Goal: Task Accomplishment & Management: Manage account settings

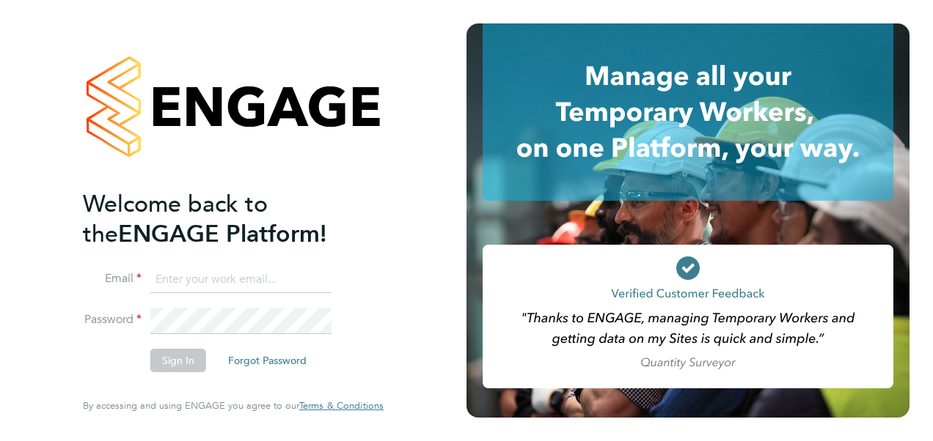
click at [191, 279] on input at bounding box center [240, 280] width 181 height 26
click at [173, 279] on input at bounding box center [240, 280] width 181 height 26
type input "e"
type input "[EMAIL_ADDRESS][PERSON_NAME][DOMAIN_NAME]"
click at [187, 350] on button "Sign In" at bounding box center [178, 360] width 56 height 23
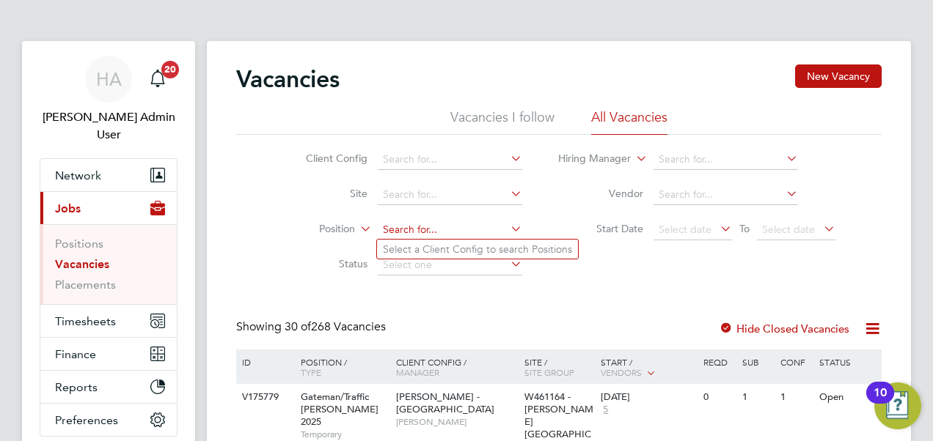
click at [417, 222] on input at bounding box center [450, 230] width 144 height 21
click at [80, 278] on link "Placements" at bounding box center [85, 285] width 61 height 14
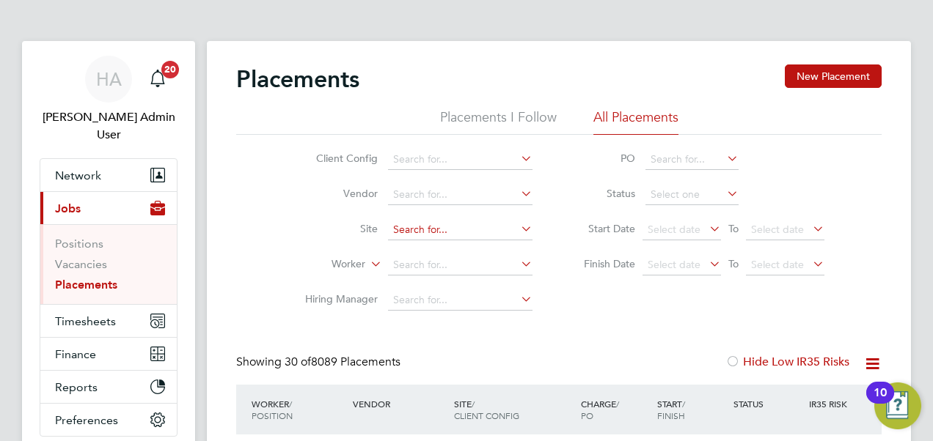
click at [402, 227] on input at bounding box center [460, 230] width 144 height 21
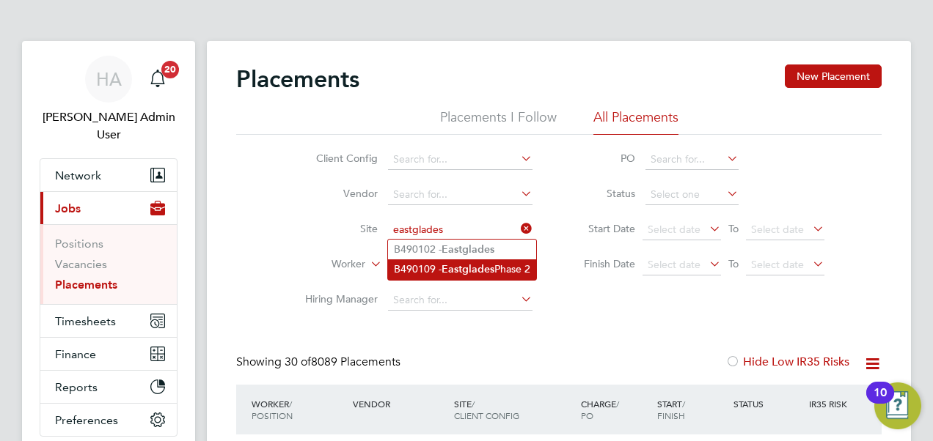
click at [416, 272] on li "B490109 - Eastglades Phase 2" at bounding box center [462, 270] width 148 height 20
type input "B490109 - Eastglades Phase 2"
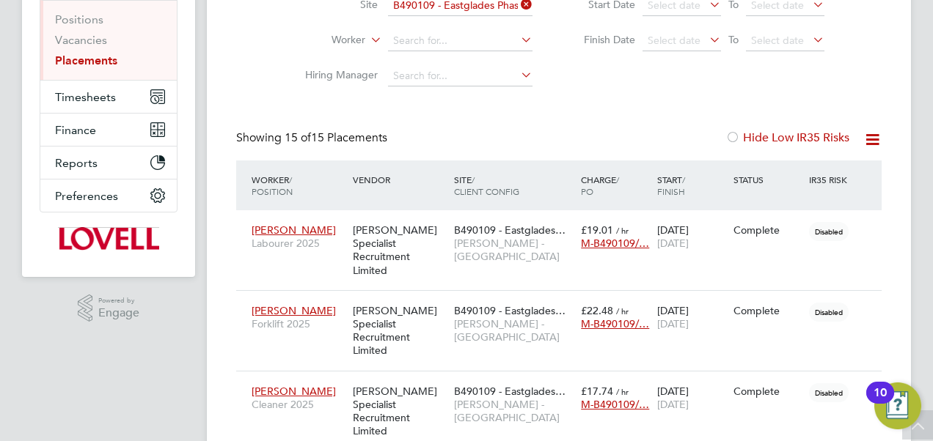
click at [872, 141] on icon at bounding box center [872, 140] width 18 height 18
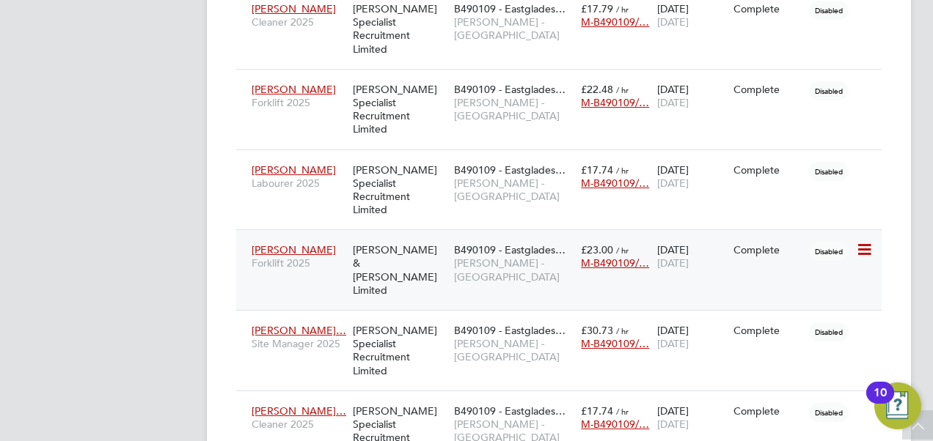
click at [342, 257] on span "Forklift 2025" at bounding box center [298, 263] width 94 height 13
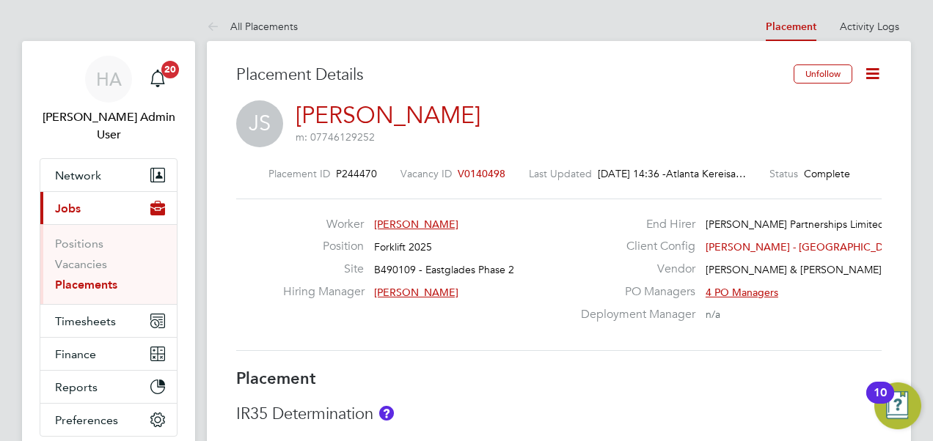
click at [408, 221] on span "John Scullion" at bounding box center [416, 224] width 84 height 13
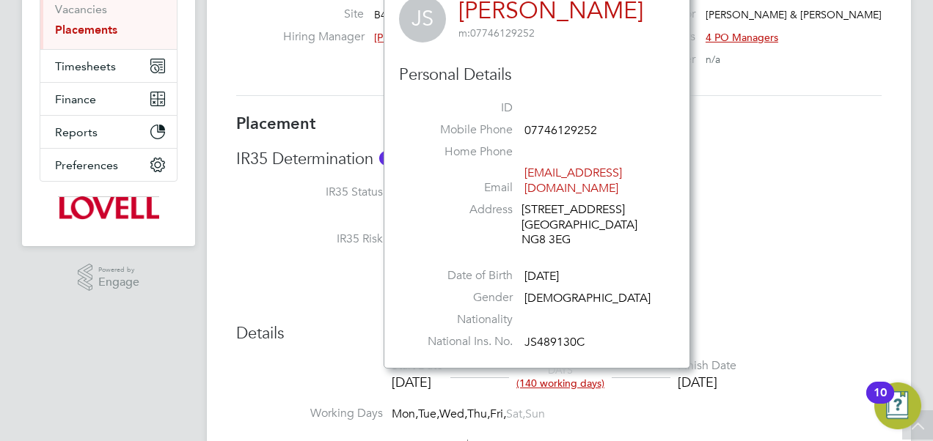
click at [287, 62] on div "Worker John Scullion Position Forklift 2025 Site B490109 - Eastglades Phase 2 H…" at bounding box center [558, 20] width 657 height 116
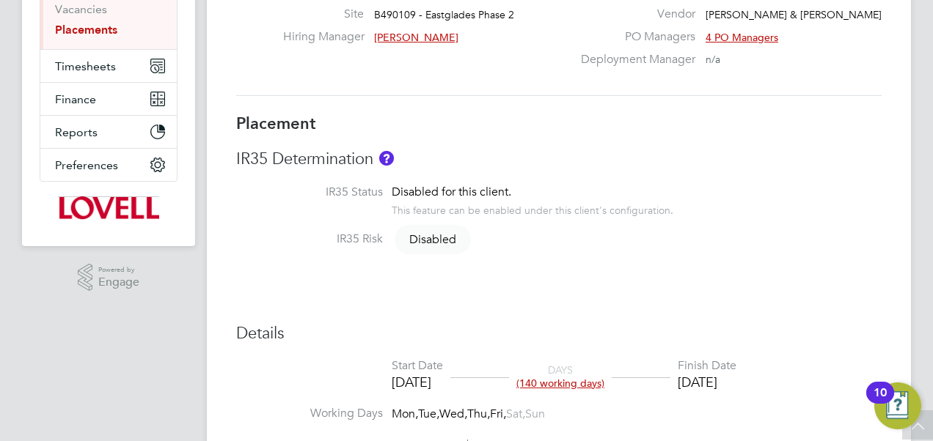
click at [287, 62] on div "Worker John Scullion Position Forklift 2025 Site B490109 - Eastglades Phase 2 H…" at bounding box center [558, 20] width 657 height 116
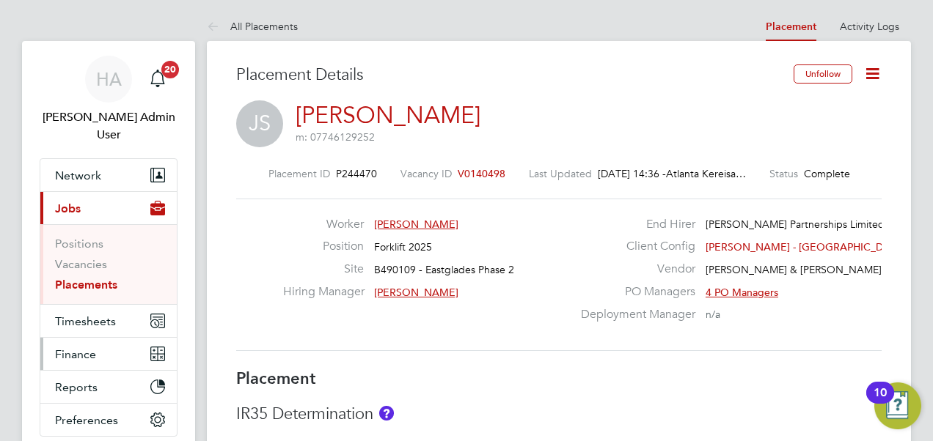
click at [77, 348] on span "Finance" at bounding box center [75, 355] width 41 height 14
click at [78, 159] on button "Network" at bounding box center [108, 175] width 136 height 32
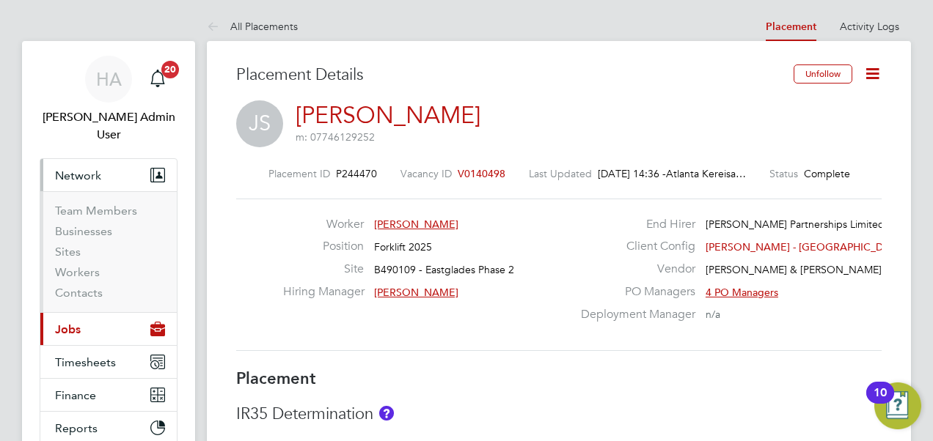
click at [85, 313] on button "Current page: Jobs" at bounding box center [108, 329] width 136 height 32
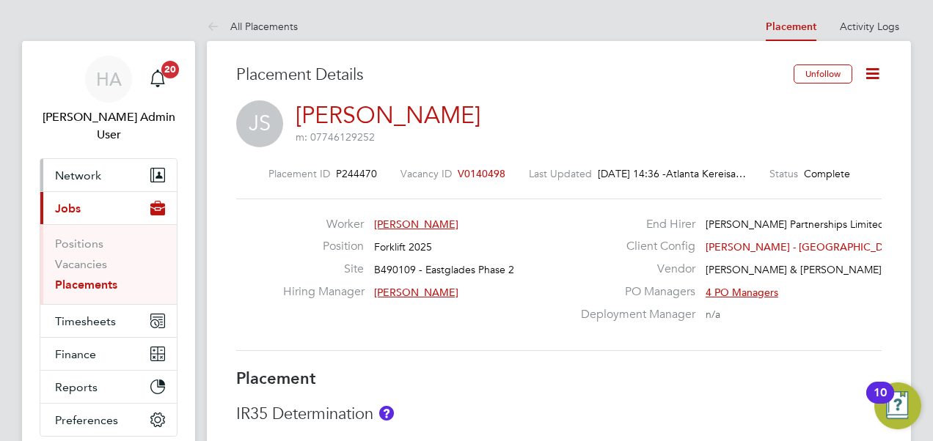
click at [73, 169] on span "Network" at bounding box center [78, 176] width 46 height 14
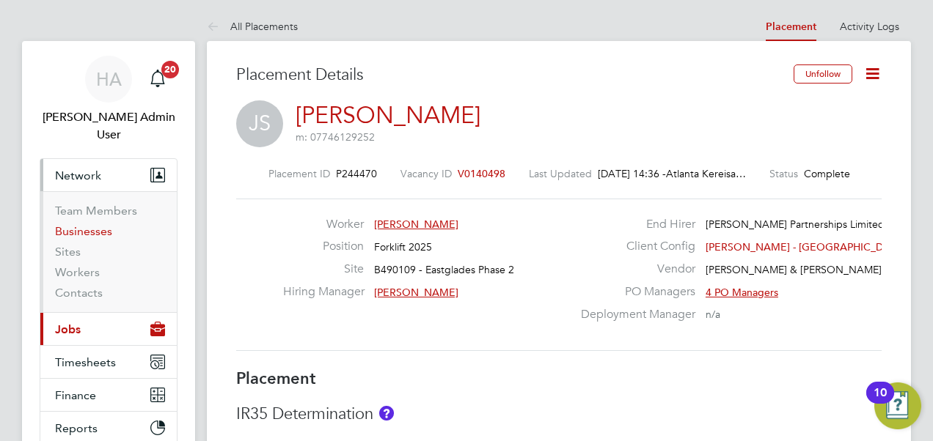
click at [66, 224] on link "Businesses" at bounding box center [83, 231] width 57 height 14
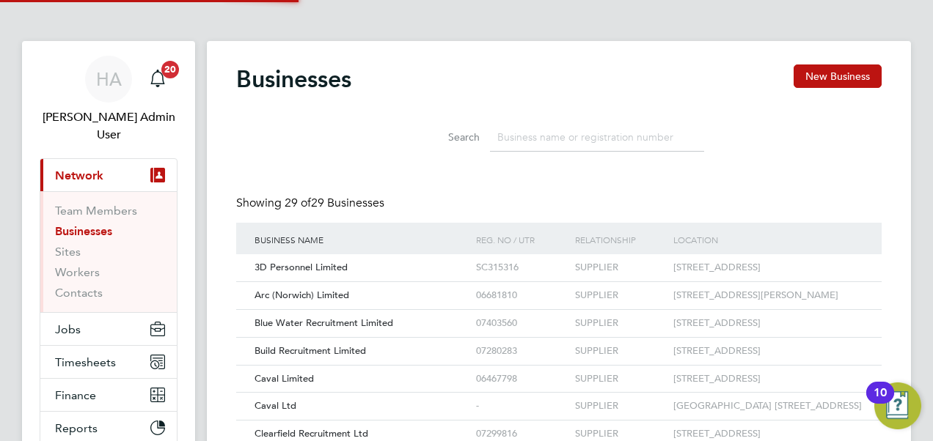
scroll to position [28, 222]
click at [540, 136] on input at bounding box center [597, 137] width 214 height 29
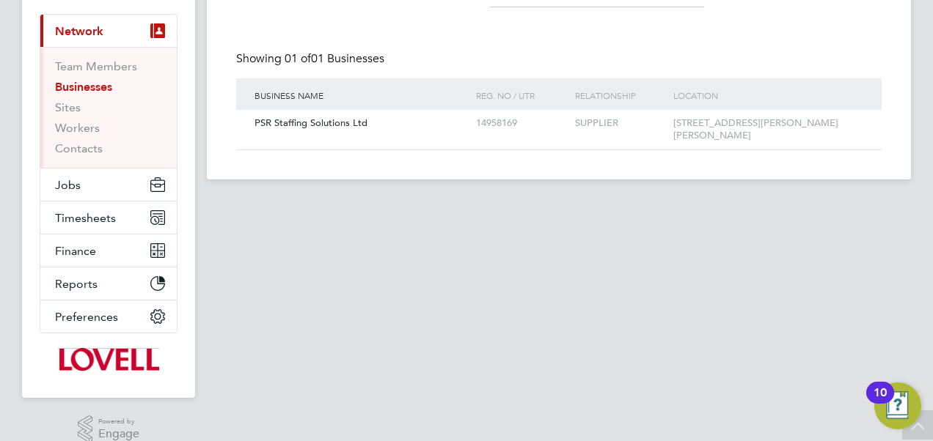
type input "psr"
click at [101, 310] on span "Preferences" at bounding box center [86, 317] width 63 height 14
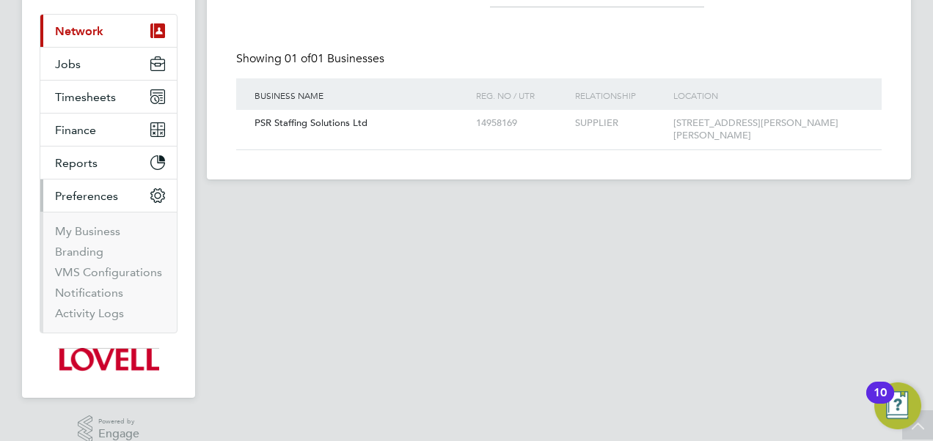
click at [101, 203] on span "Preferences" at bounding box center [86, 196] width 63 height 14
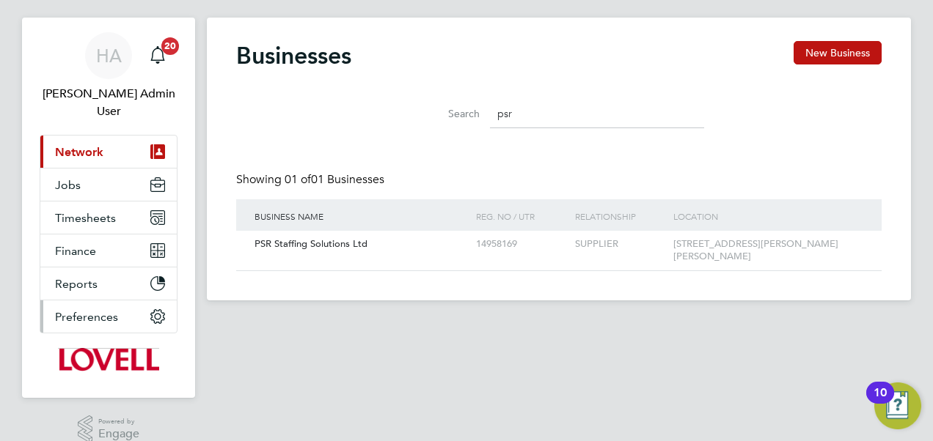
click at [101, 310] on span "Preferences" at bounding box center [86, 317] width 63 height 14
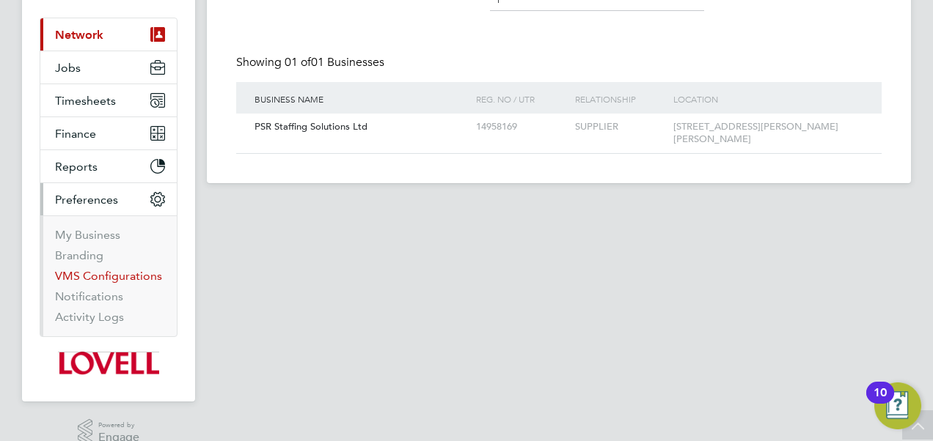
click at [113, 269] on link "VMS Configurations" at bounding box center [108, 276] width 107 height 14
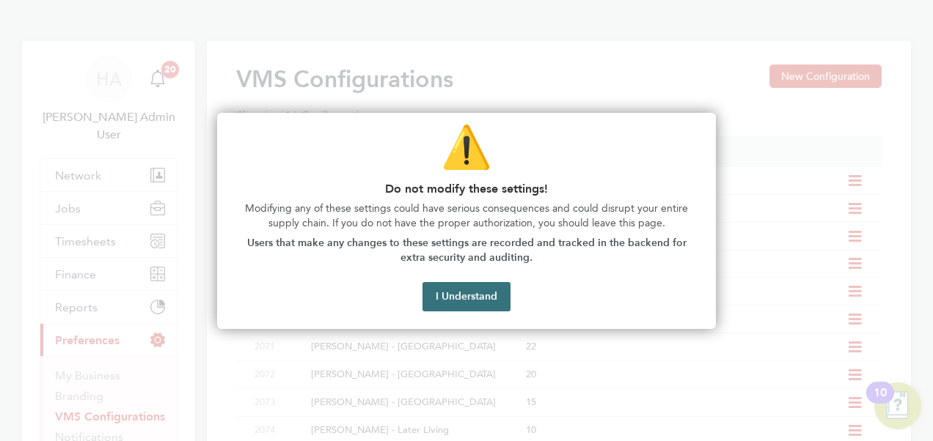
click at [468, 300] on button "I Understand" at bounding box center [466, 296] width 88 height 29
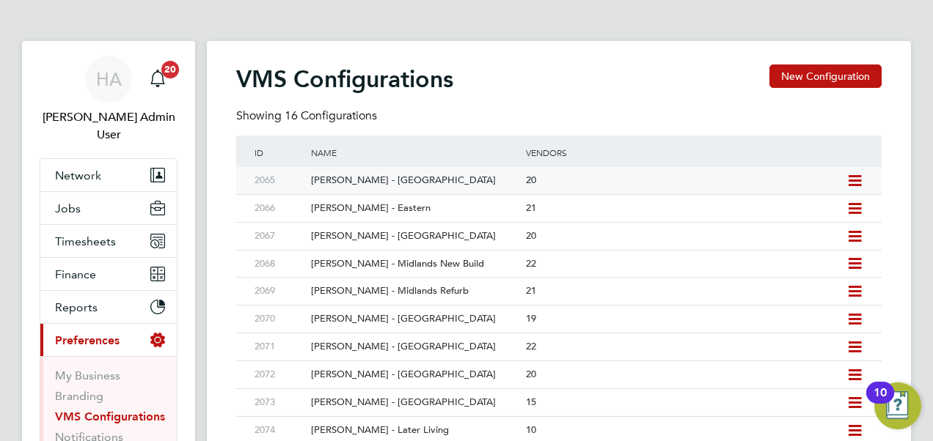
click at [424, 194] on div "[PERSON_NAME] - [GEOGRAPHIC_DATA]" at bounding box center [410, 180] width 221 height 27
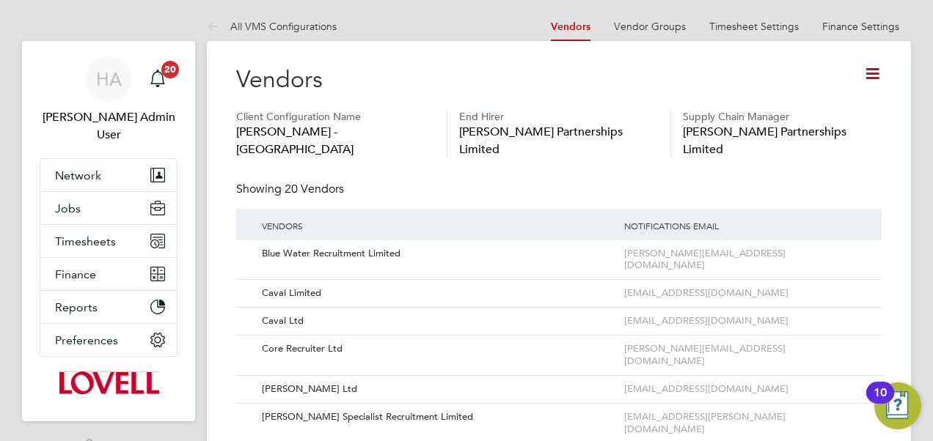
click at [875, 69] on icon at bounding box center [872, 74] width 18 height 18
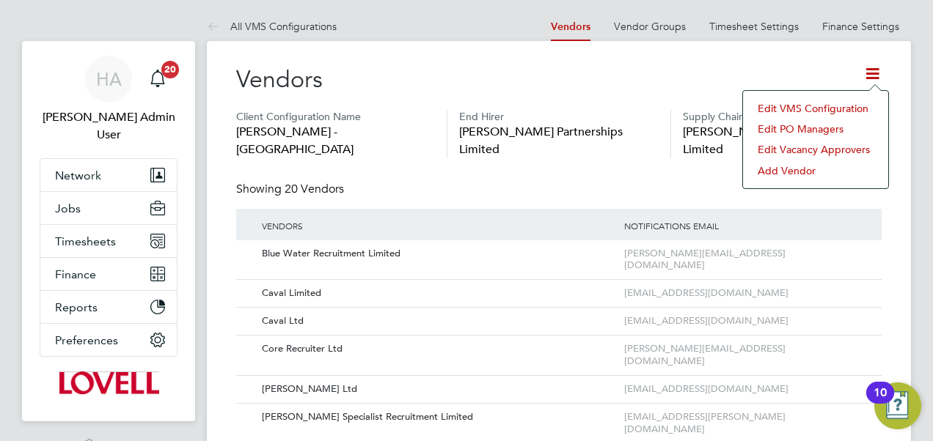
click at [793, 169] on li "Add Vendor" at bounding box center [815, 171] width 131 height 21
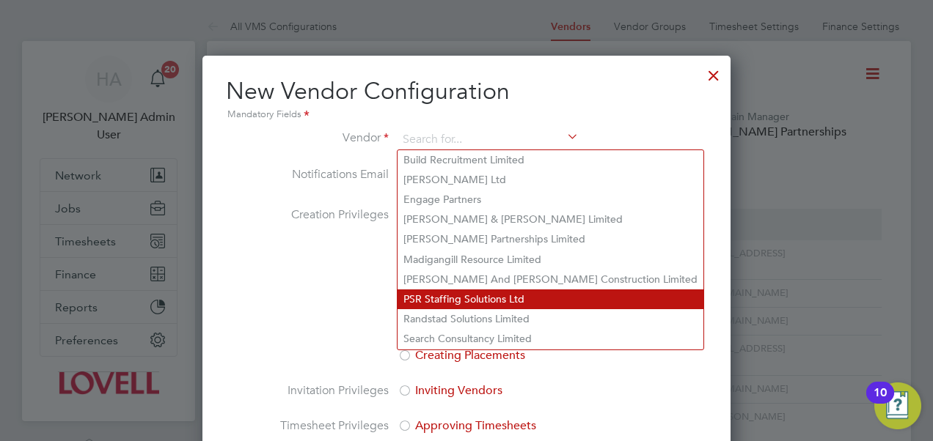
click at [458, 298] on li "PSR Staffing Solutions Ltd" at bounding box center [550, 300] width 306 height 20
type input "PSR Staffing Solutions Ltd"
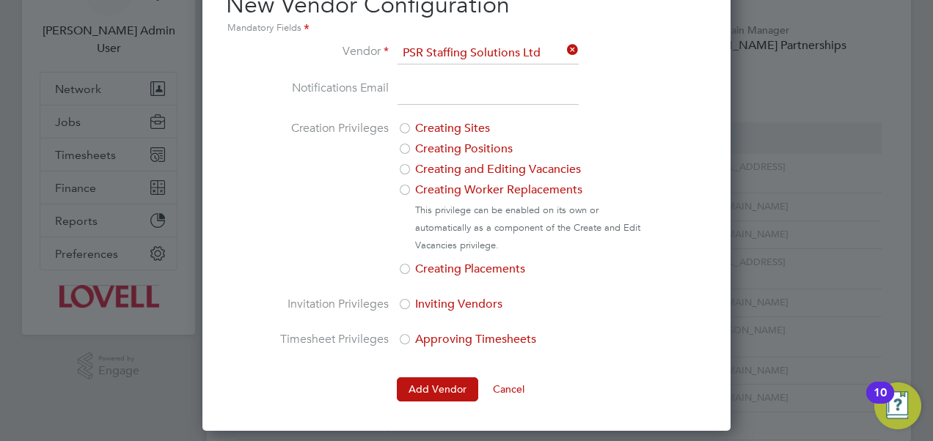
click at [403, 270] on div at bounding box center [404, 270] width 15 height 15
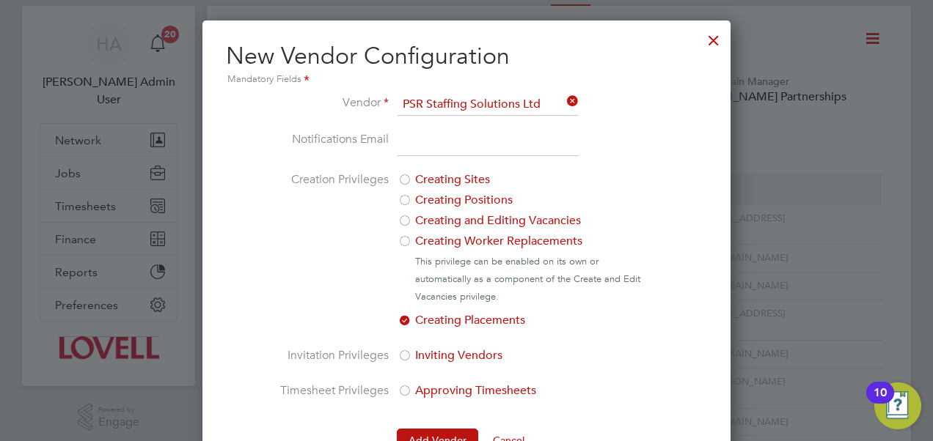
scroll to position [37, 0]
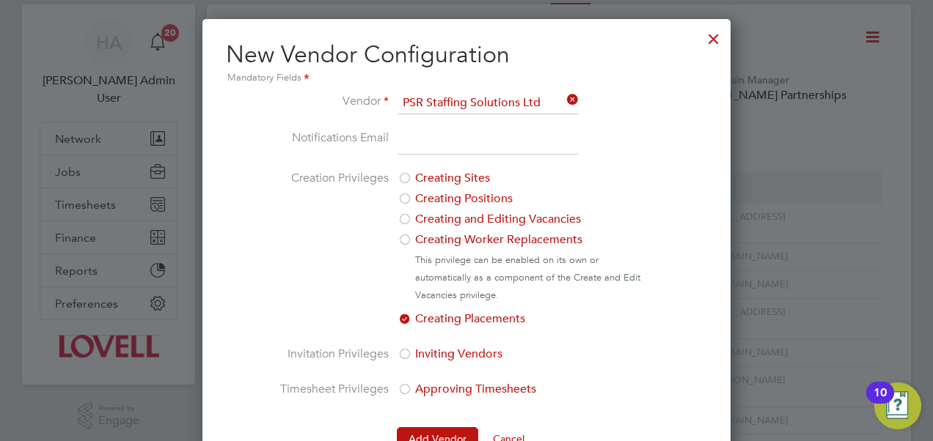
click at [413, 137] on input "email" at bounding box center [487, 142] width 181 height 26
click at [320, 282] on label "Creation Privileges" at bounding box center [334, 248] width 110 height 158
click at [501, 435] on button "Cancel" at bounding box center [508, 438] width 55 height 23
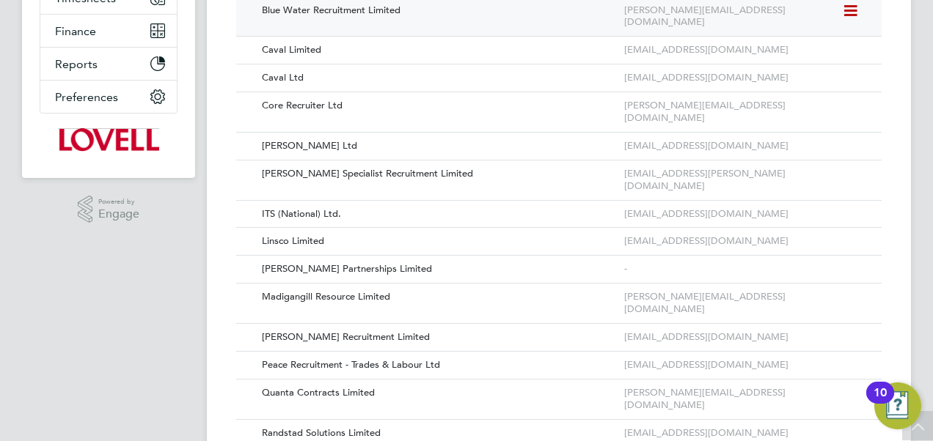
scroll to position [251, 0]
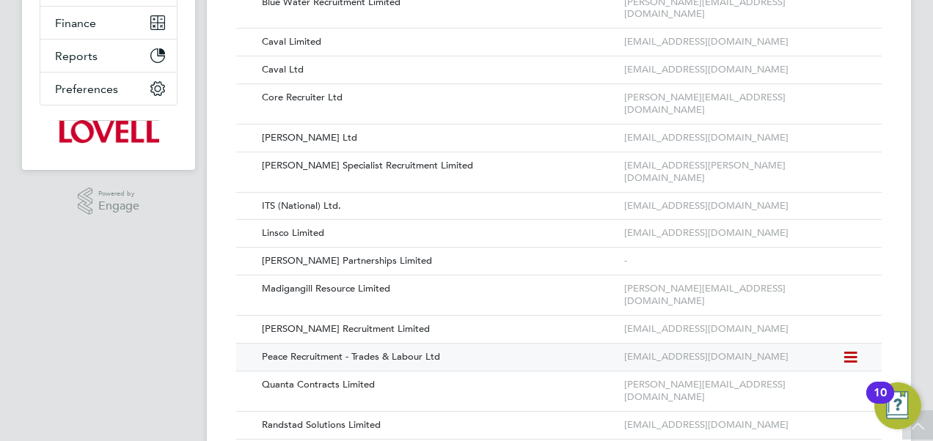
click at [333, 344] on div "Peace Recruitment - Trades & Labour Ltd" at bounding box center [436, 357] width 370 height 27
click at [851, 349] on icon at bounding box center [849, 358] width 15 height 18
click at [808, 317] on li "Edit Vendor" at bounding box center [811, 322] width 94 height 21
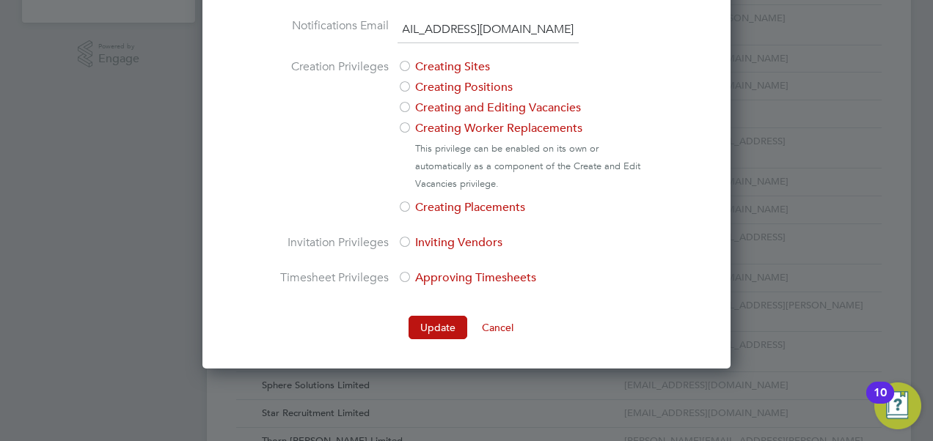
scroll to position [0, 0]
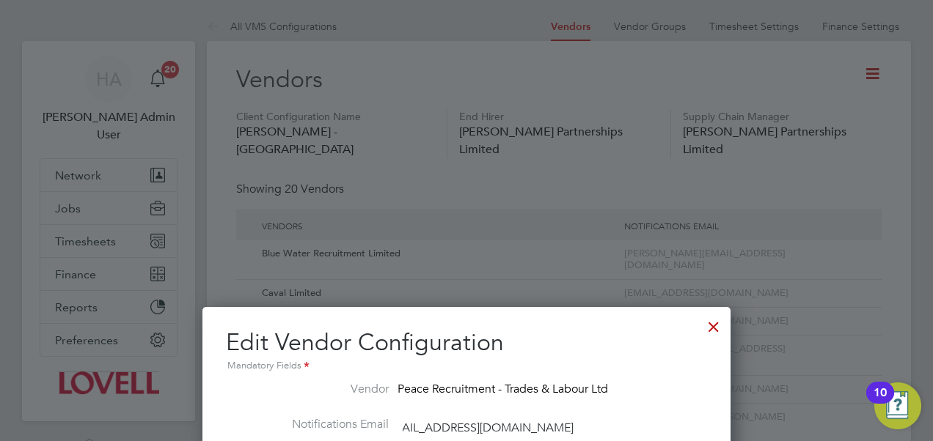
click at [716, 327] on div at bounding box center [713, 323] width 26 height 26
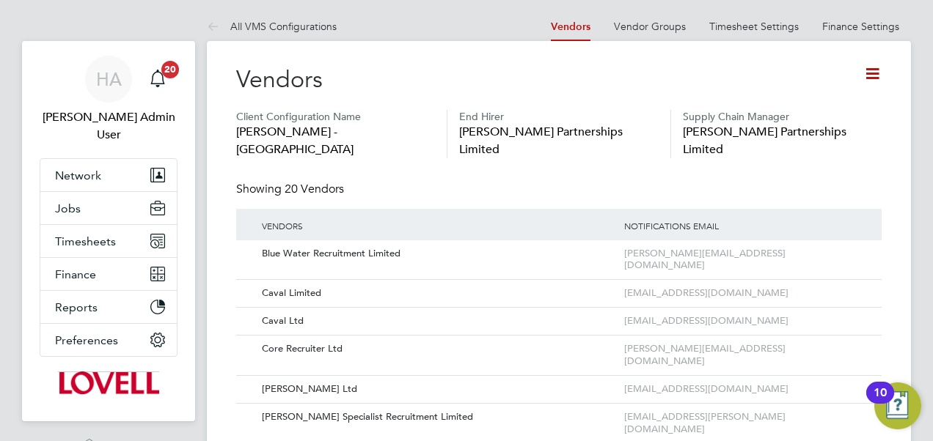
click at [870, 78] on icon at bounding box center [872, 74] width 18 height 18
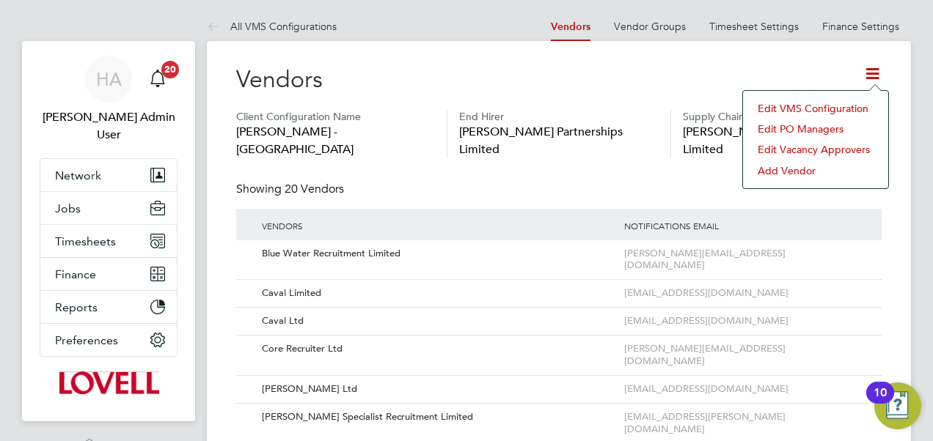
click at [787, 164] on li "Add Vendor" at bounding box center [815, 171] width 131 height 21
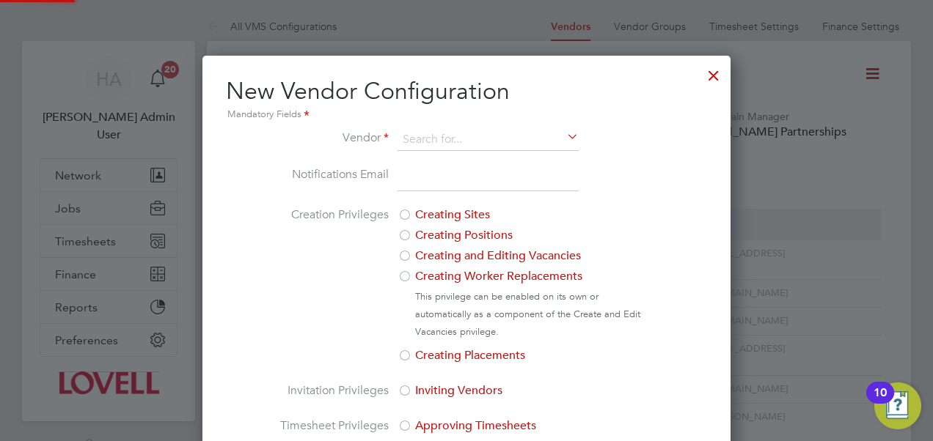
scroll to position [460, 528]
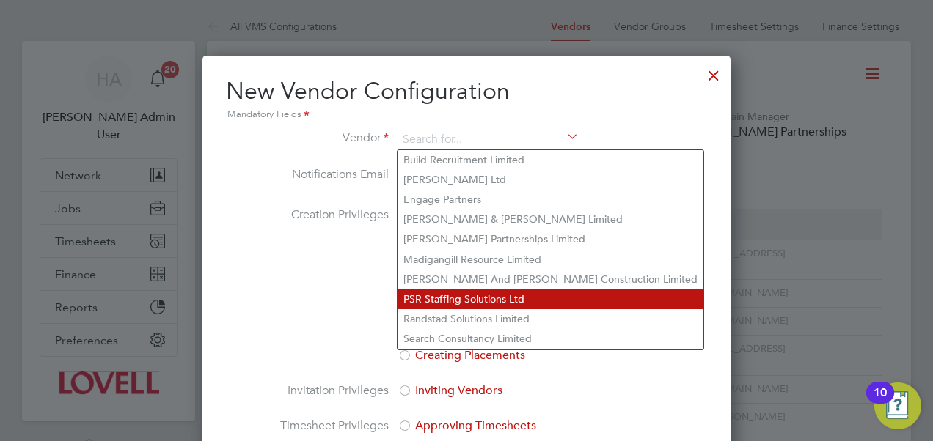
click at [513, 296] on li "PSR Staffing Solutions Ltd" at bounding box center [550, 300] width 306 height 20
type input "PSR Staffing Solutions Ltd"
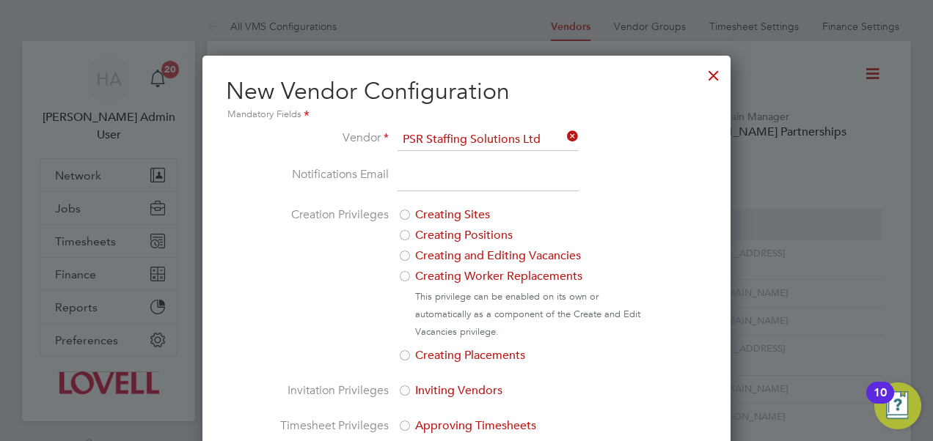
click at [410, 174] on input "email" at bounding box center [487, 179] width 181 height 26
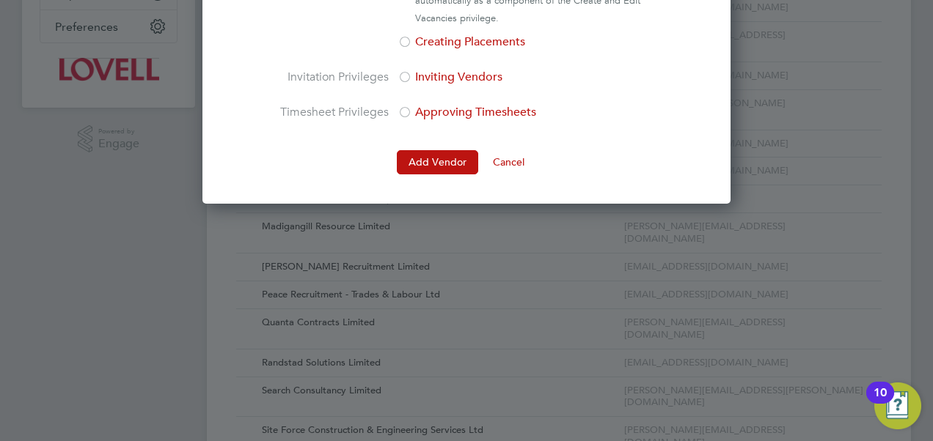
scroll to position [399, 0]
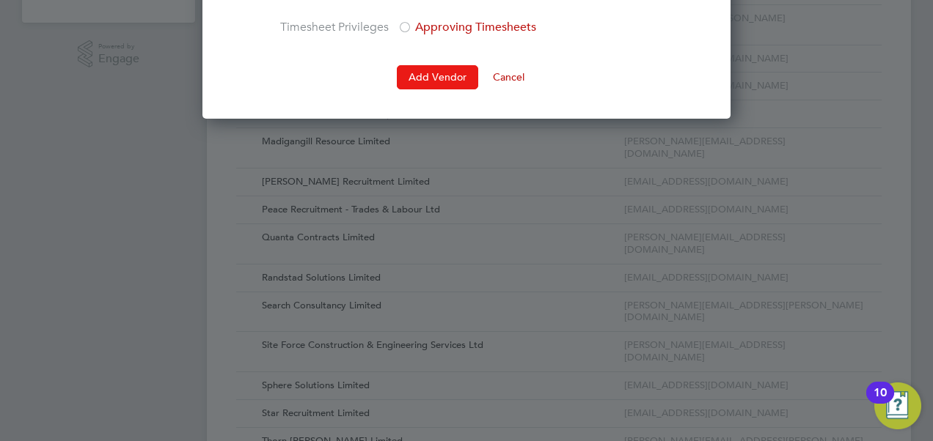
type input "lovell@psrsolutions.co.uk"
click at [447, 70] on button "Add Vendor" at bounding box center [437, 76] width 81 height 23
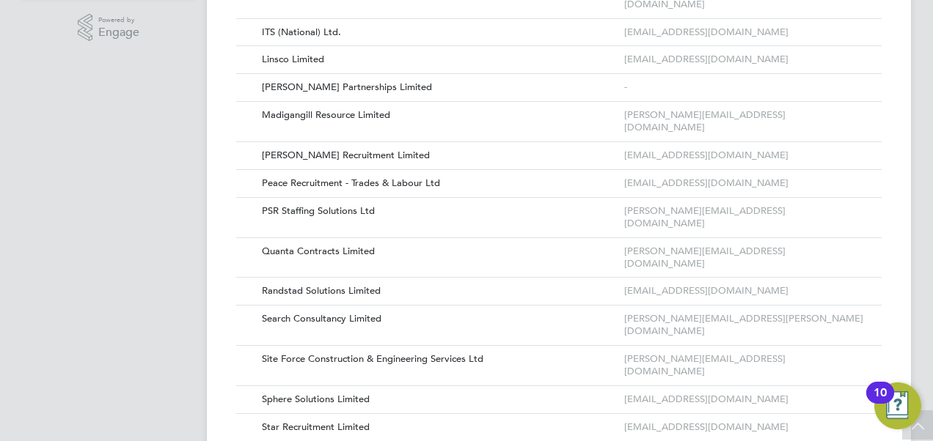
scroll to position [424, 0]
click at [850, 420] on icon at bounding box center [849, 429] width 15 height 18
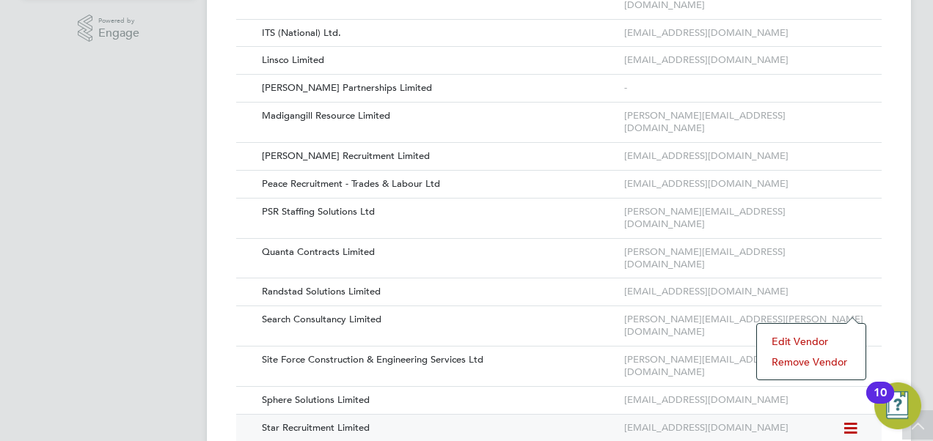
click at [787, 363] on li "Remove Vendor" at bounding box center [811, 362] width 94 height 21
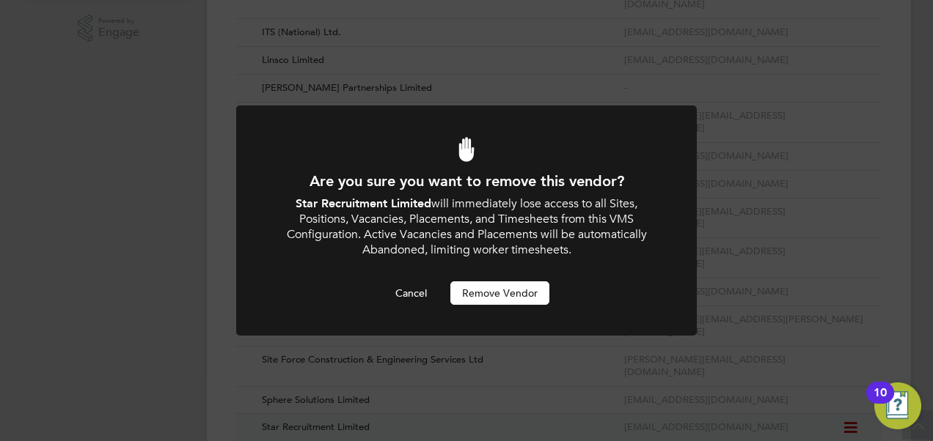
scroll to position [0, 0]
click at [499, 286] on button "Remove Vendor" at bounding box center [499, 293] width 99 height 23
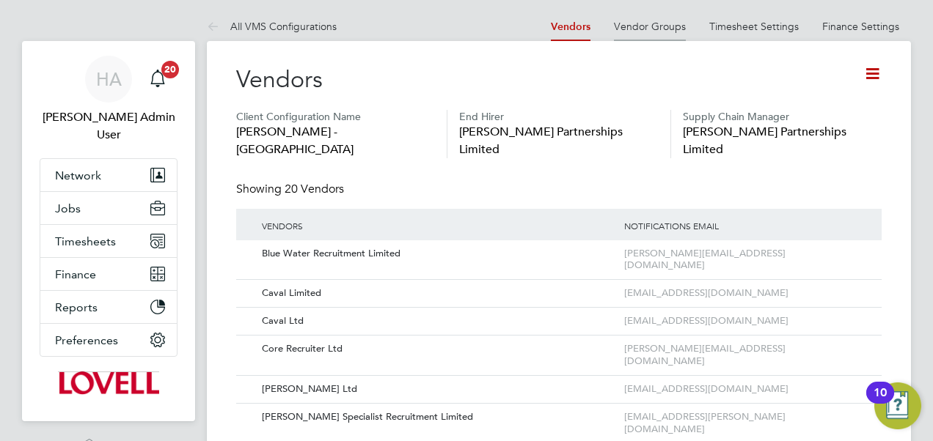
click at [654, 26] on link "Vendor Groups" at bounding box center [650, 26] width 72 height 13
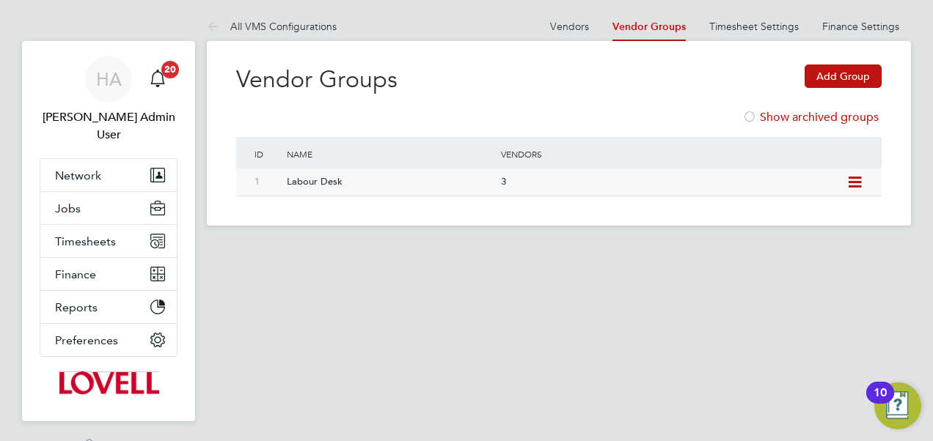
click at [855, 182] on icon at bounding box center [854, 183] width 18 height 12
click at [816, 216] on li "Edit group" at bounding box center [819, 215] width 87 height 21
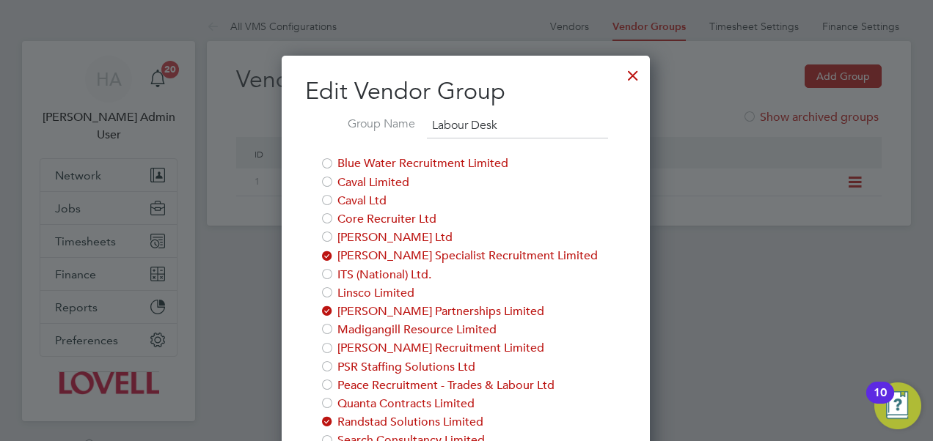
click at [631, 66] on div at bounding box center [633, 72] width 26 height 26
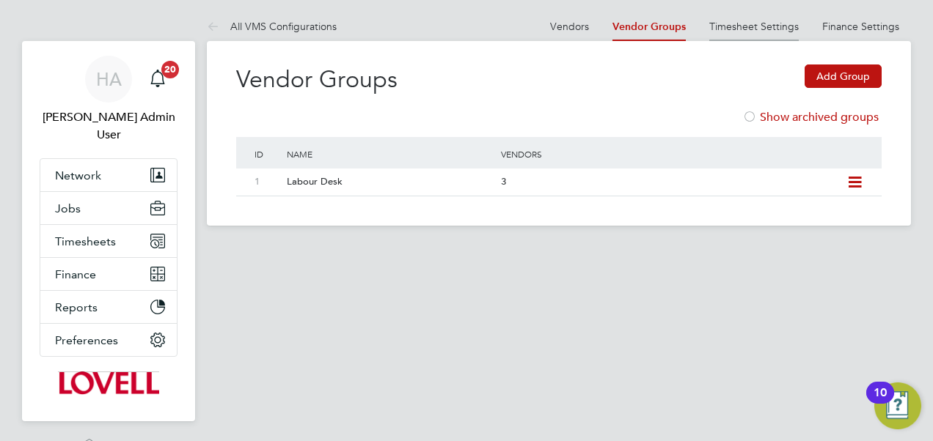
click at [746, 35] on li "Timesheet Settings" at bounding box center [753, 26] width 89 height 29
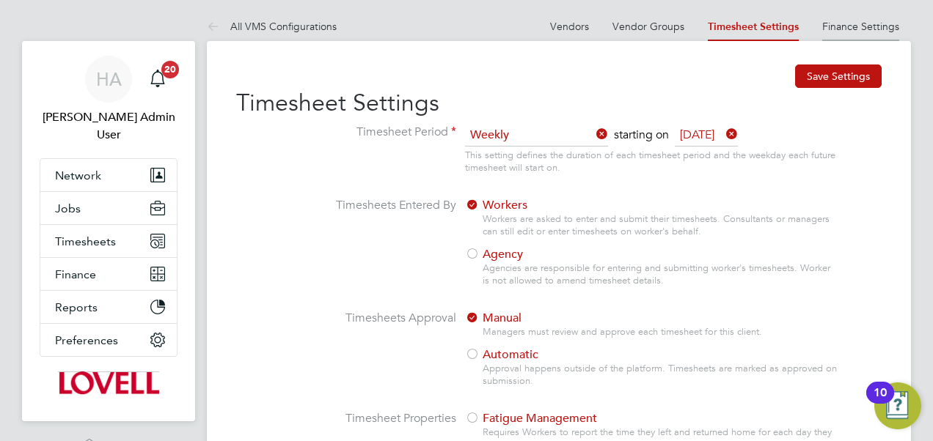
click at [843, 23] on link "Finance Settings" at bounding box center [860, 26] width 77 height 13
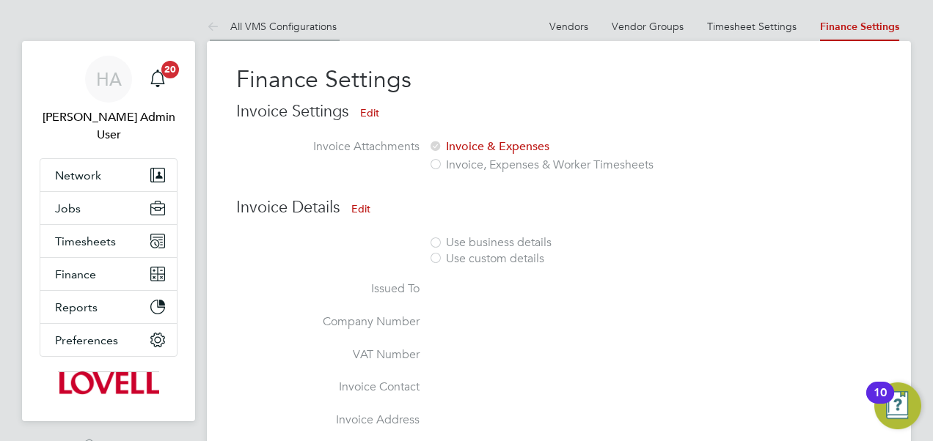
click at [210, 21] on icon at bounding box center [216, 27] width 18 height 18
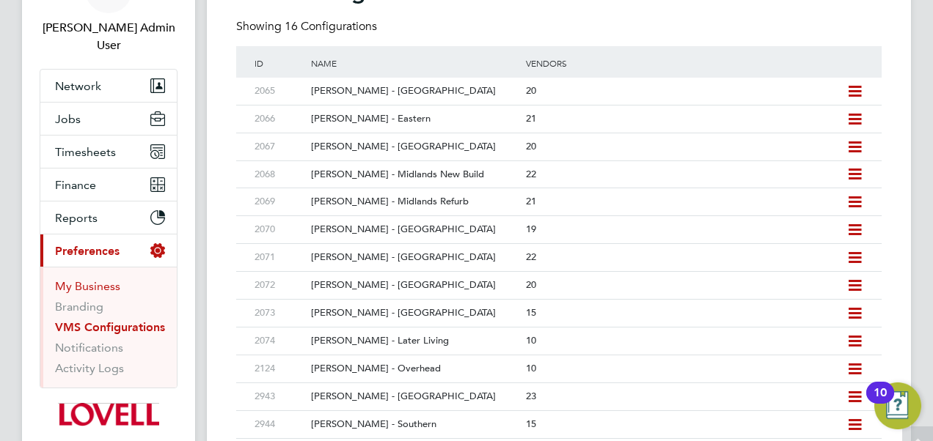
scroll to position [93, 0]
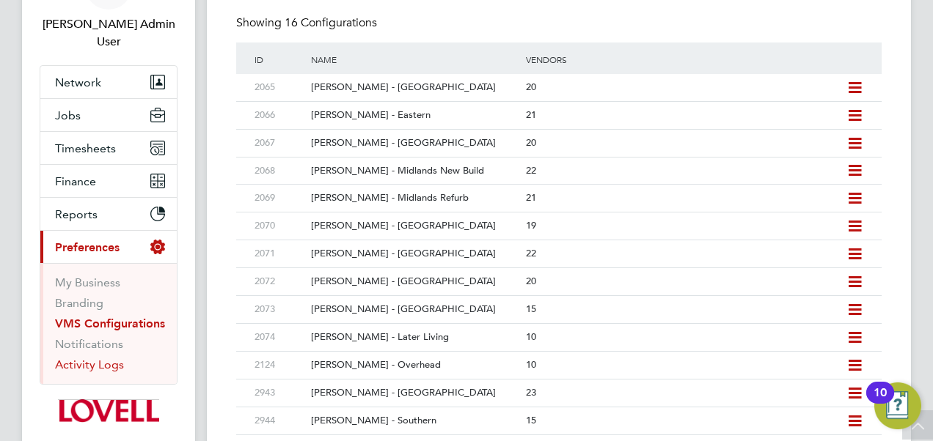
click at [104, 358] on link "Activity Logs" at bounding box center [89, 365] width 69 height 14
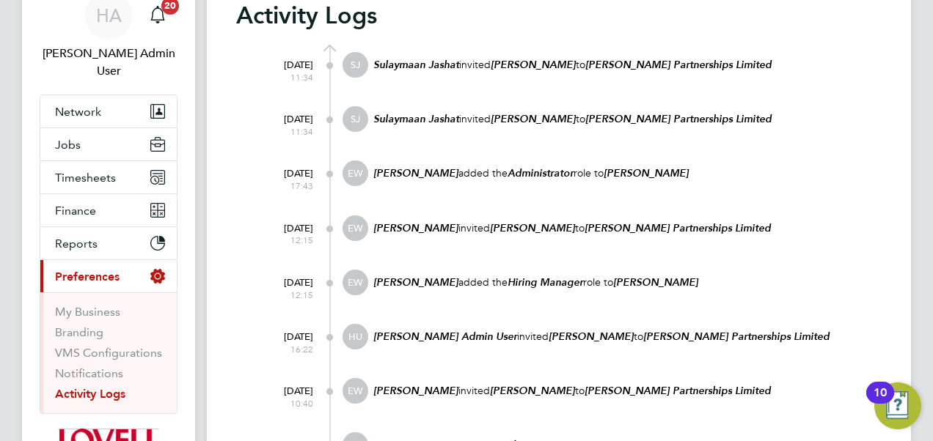
scroll to position [65, 0]
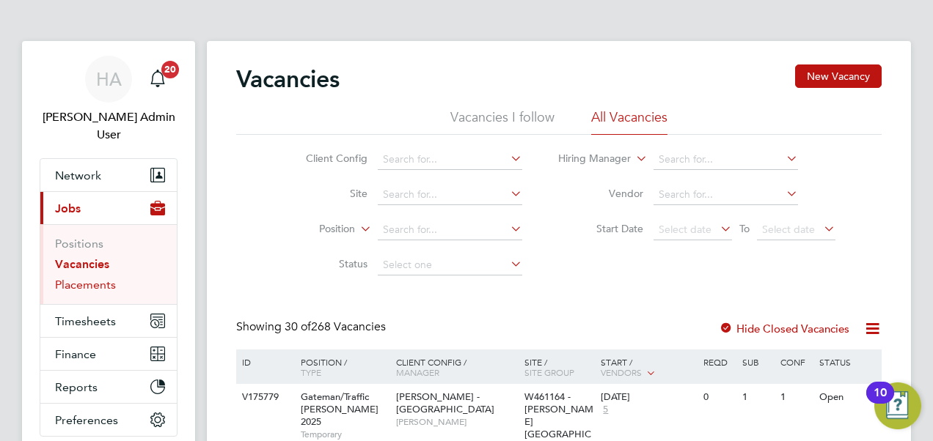
click at [85, 278] on link "Placements" at bounding box center [85, 285] width 61 height 14
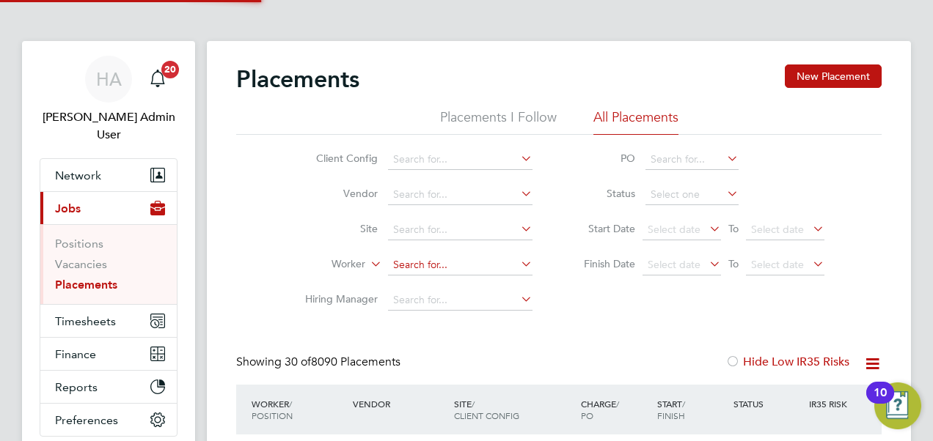
click at [411, 266] on input at bounding box center [460, 265] width 144 height 21
type input "[PERSON_NAME]"
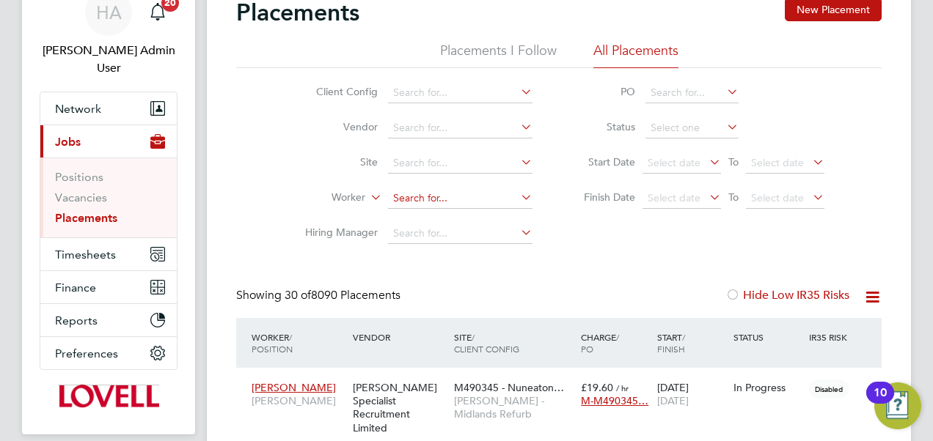
click at [411, 201] on input at bounding box center [460, 198] width 144 height 21
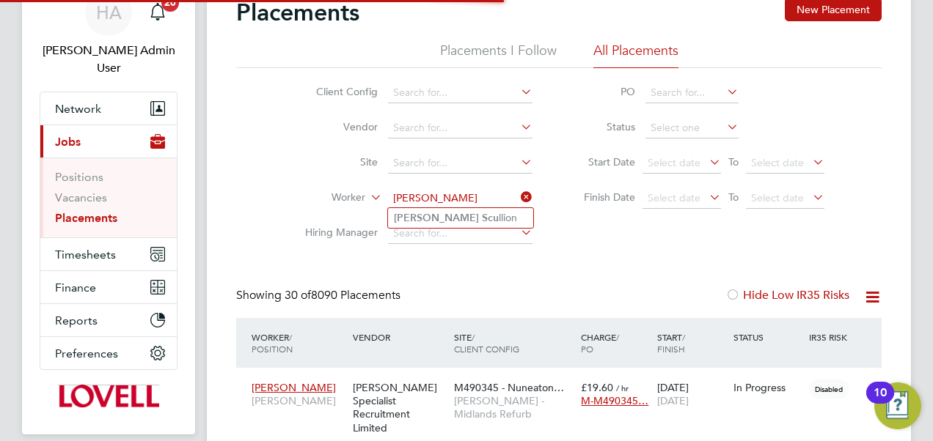
click at [411, 217] on b "[PERSON_NAME]" at bounding box center [436, 218] width 85 height 12
type input "[PERSON_NAME]"
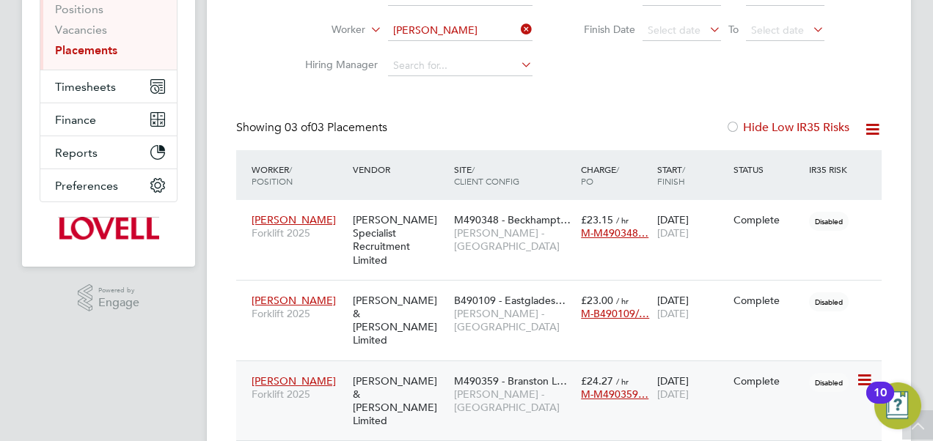
click at [287, 375] on span "[PERSON_NAME]" at bounding box center [293, 381] width 84 height 13
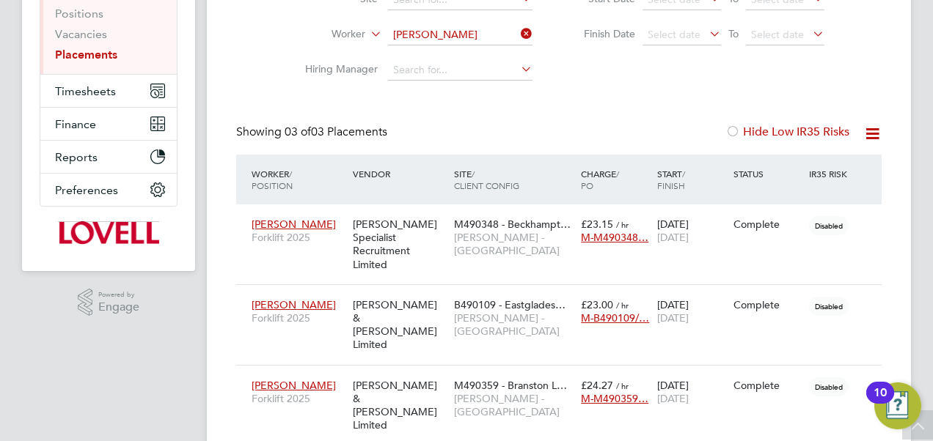
scroll to position [235, 0]
